Goal: Find specific page/section: Find specific page/section

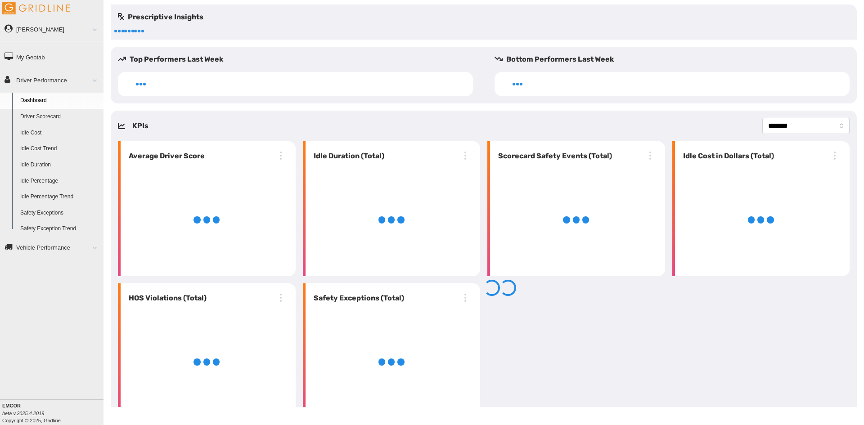
select select "**********"
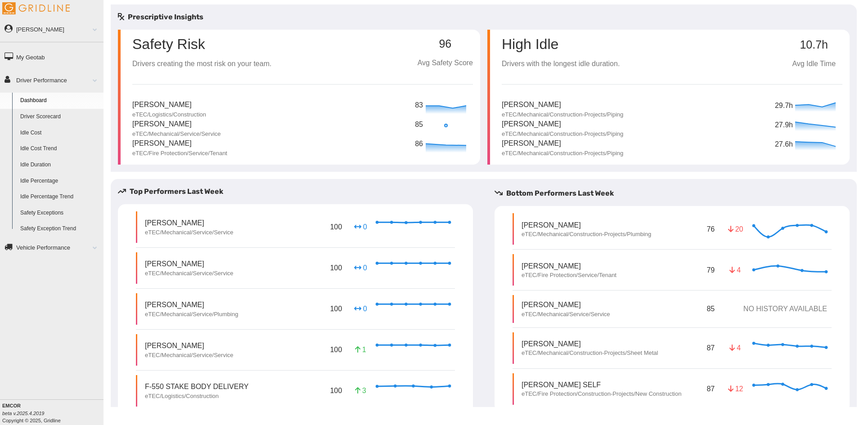
click at [61, 117] on link "Driver Scorecard" at bounding box center [59, 117] width 87 height 16
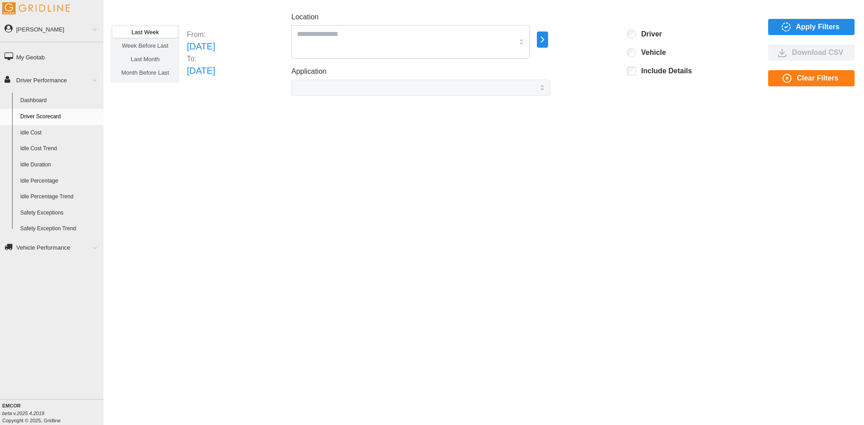
click at [801, 32] on span "Apply Filters" at bounding box center [818, 26] width 44 height 15
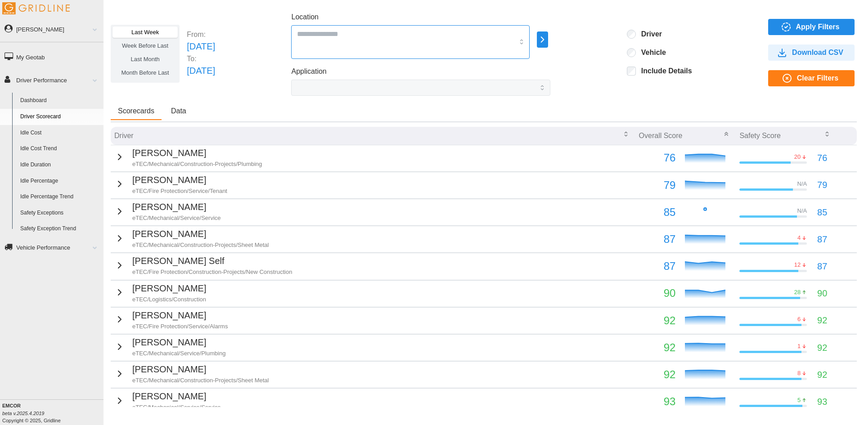
click at [518, 41] on div at bounding box center [410, 42] width 239 height 34
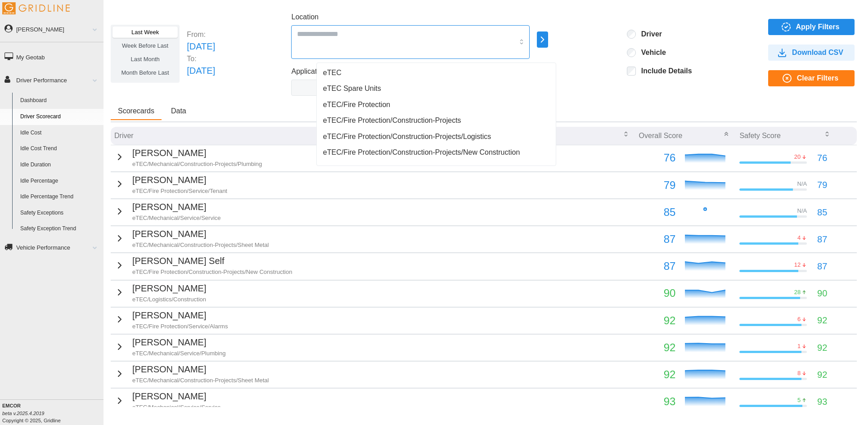
click at [396, 104] on div "eTEC/Fire Protection" at bounding box center [436, 105] width 235 height 16
click at [390, 122] on span "eTEC/Fire Protection/Construction-Projects" at bounding box center [392, 120] width 138 height 11
click at [390, 136] on span "eTEC/Fire Protection/Construction-Projects/Logistics" at bounding box center [407, 136] width 168 height 11
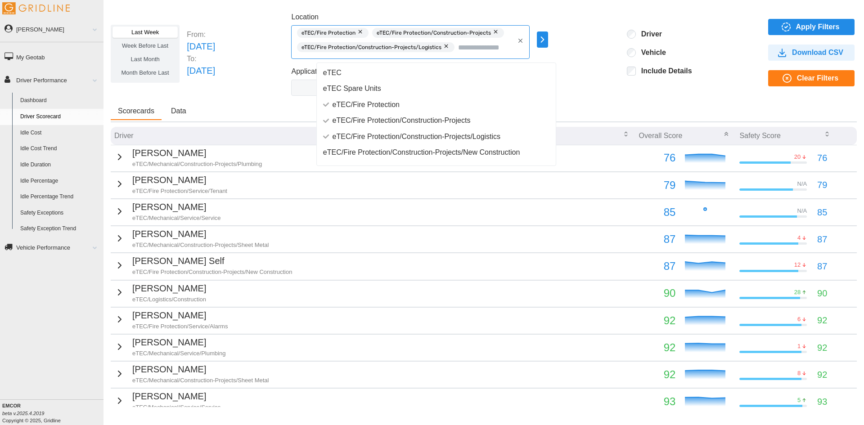
click at [388, 153] on span "eTEC/Fire Protection/Construction-Projects/New Construction" at bounding box center [421, 152] width 197 height 11
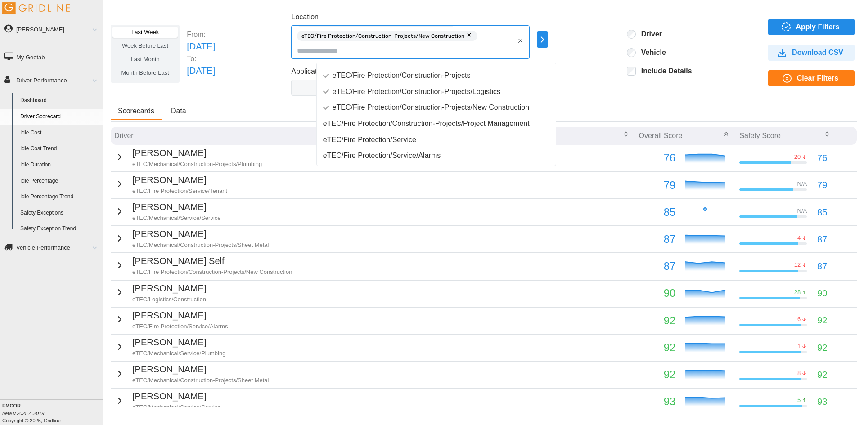
click at [412, 122] on span "eTEC/Fire Protection/Construction-Projects/Project Management" at bounding box center [426, 123] width 207 height 11
click at [410, 141] on span "eTEC/Fire Protection/Service" at bounding box center [369, 140] width 93 height 11
click at [410, 158] on span "eTEC/Fire Protection/Service/Alarms" at bounding box center [381, 155] width 117 height 11
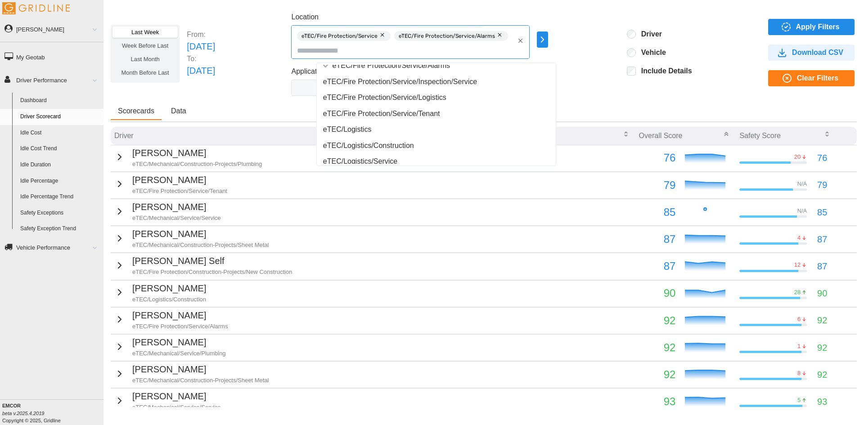
click at [408, 82] on span "eTEC/Fire Protection/Service/Inspection/Service" at bounding box center [400, 82] width 154 height 11
click at [410, 98] on span "eTEC/Fire Protection/Service/Logistics" at bounding box center [384, 97] width 123 height 11
click at [402, 113] on span "eTEC/Fire Protection/Service/Tenant" at bounding box center [381, 113] width 117 height 11
click at [607, 26] on div "Last Week Week Before Last Last Month Month Before Last From: Sun Aug 03 2025 T…" at bounding box center [484, 54] width 746 height 84
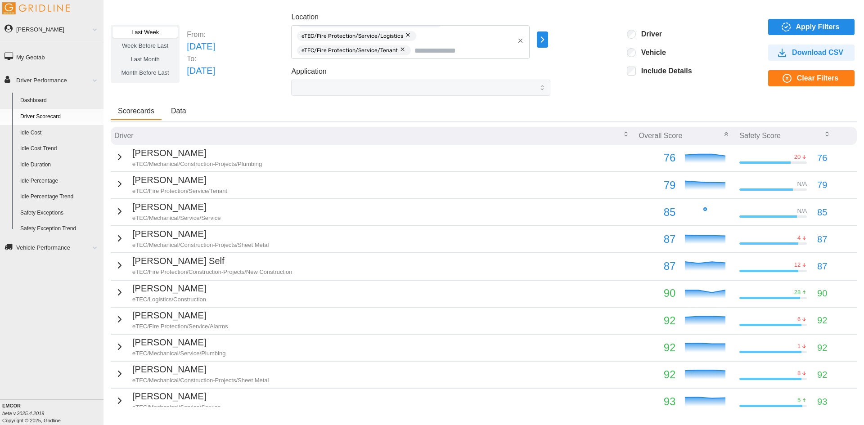
click at [796, 32] on span "Apply Filters" at bounding box center [818, 26] width 44 height 15
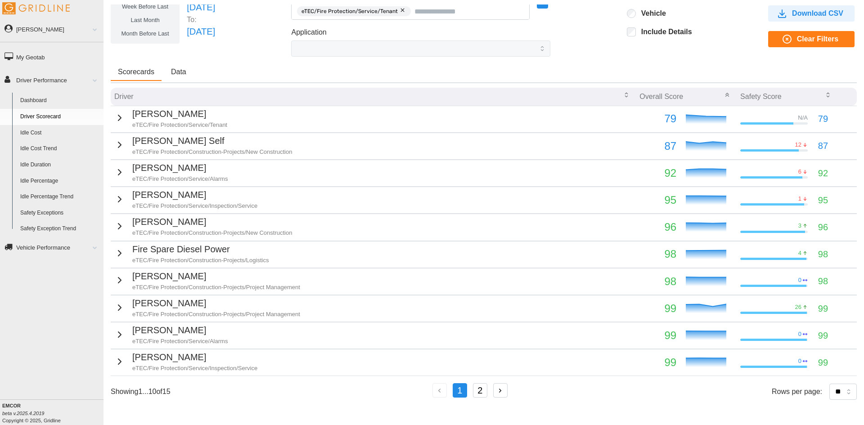
scroll to position [39, 0]
click at [478, 386] on button "2" at bounding box center [480, 391] width 14 height 14
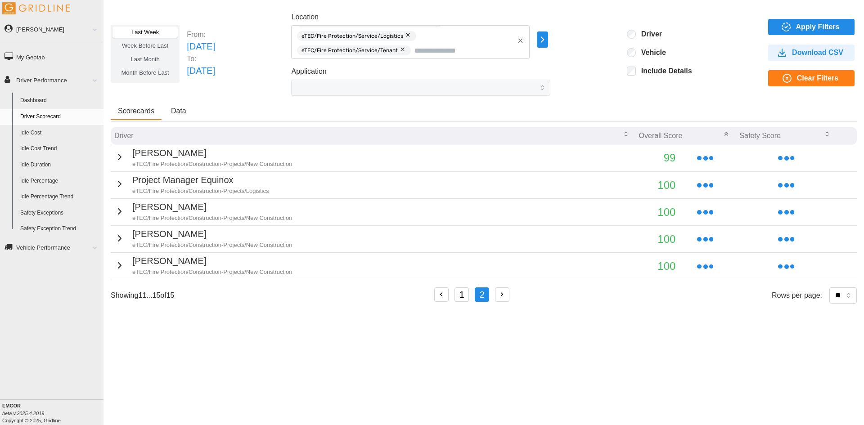
scroll to position [0, 0]
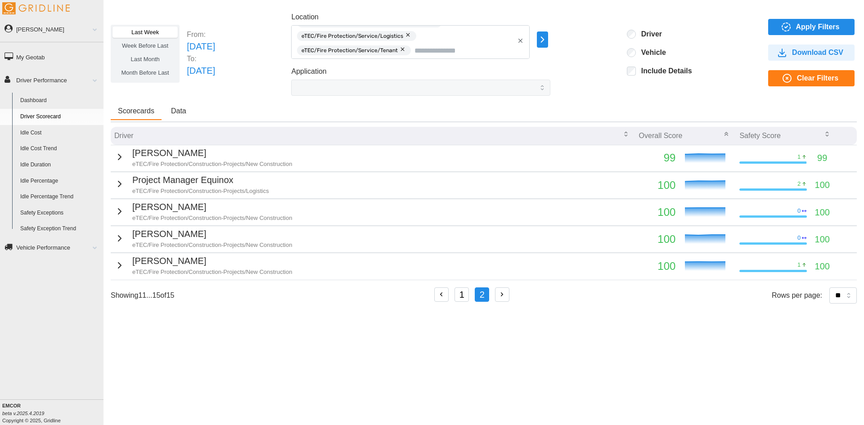
click at [466, 302] on div "1 2" at bounding box center [472, 296] width 77 height 17
click at [468, 298] on button "1" at bounding box center [462, 295] width 14 height 14
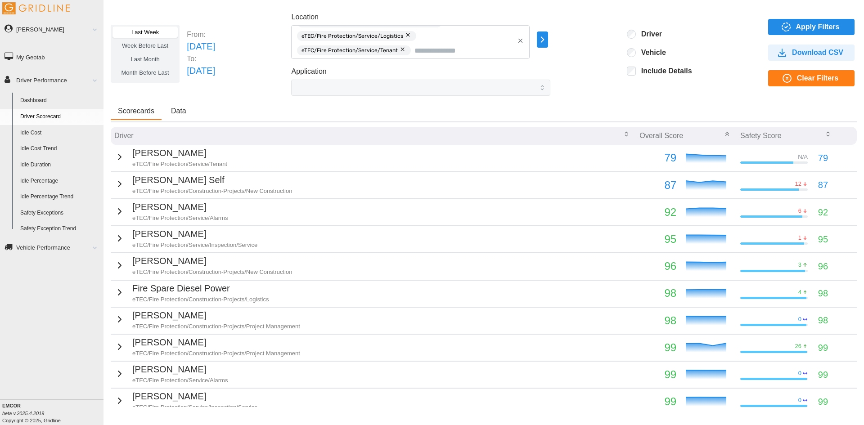
click at [118, 156] on icon "button" at bounding box center [119, 156] width 3 height 5
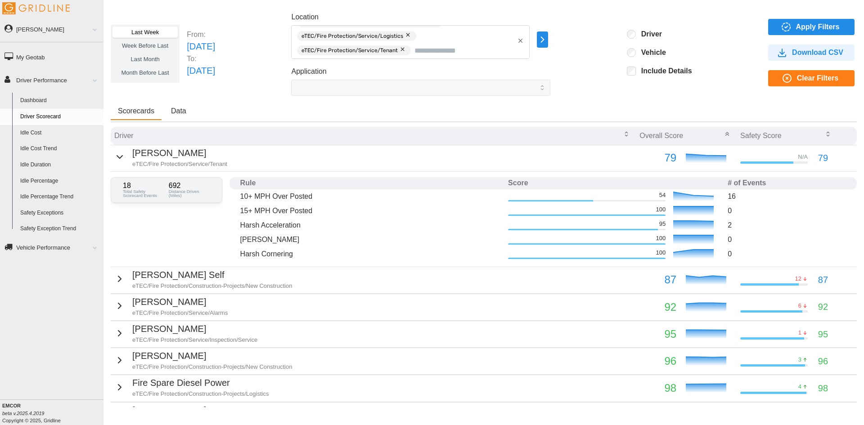
click at [107, 280] on div "Last Week Week Before Last Last Month Month Before Last From: Sun Aug 03 2025 T…" at bounding box center [484, 206] width 761 height 403
click at [117, 280] on icon "button" at bounding box center [119, 279] width 11 height 11
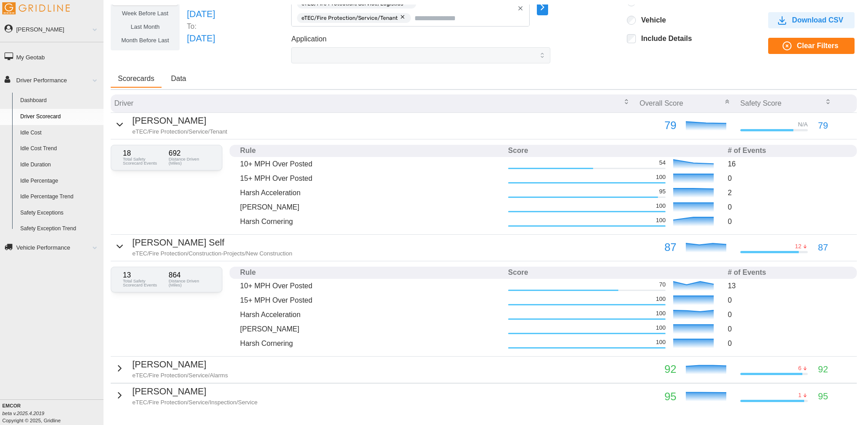
scroll to position [45, 0]
